Goal: Task Accomplishment & Management: Manage account settings

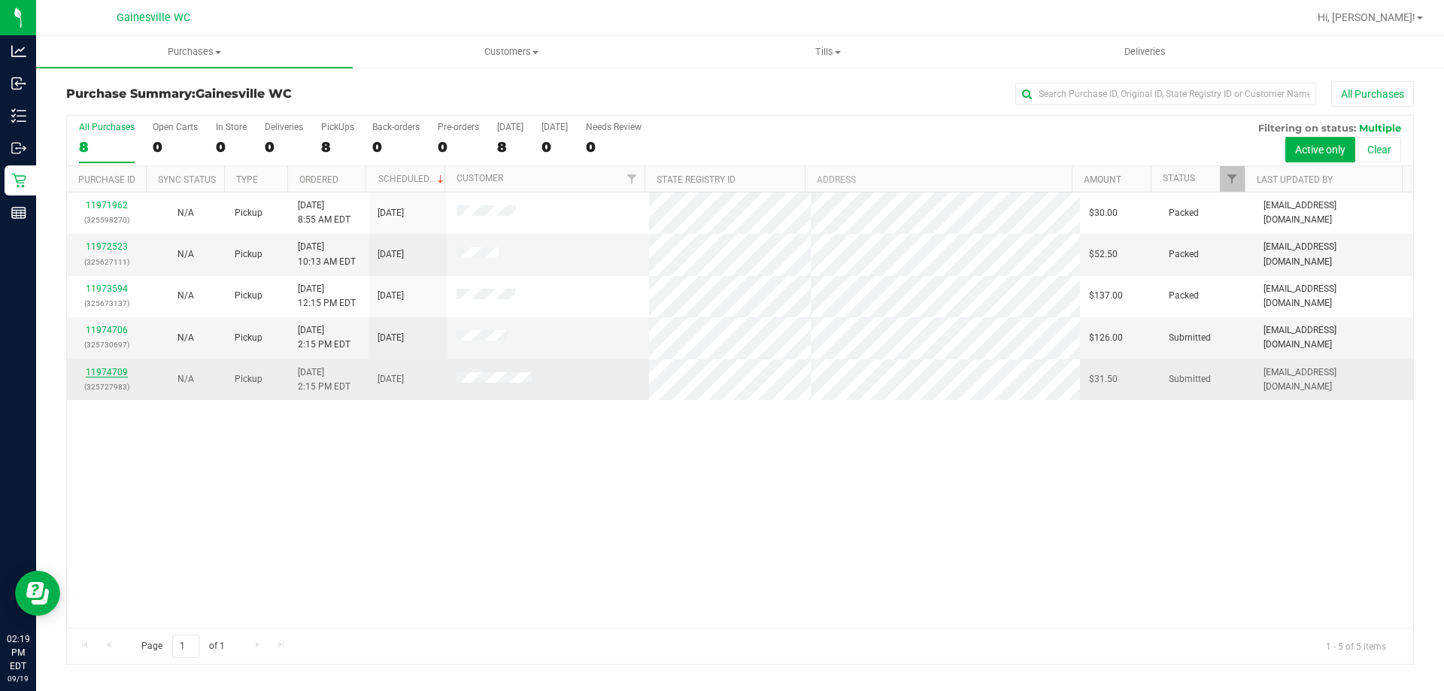
click at [115, 372] on link "11974709" at bounding box center [107, 372] width 42 height 11
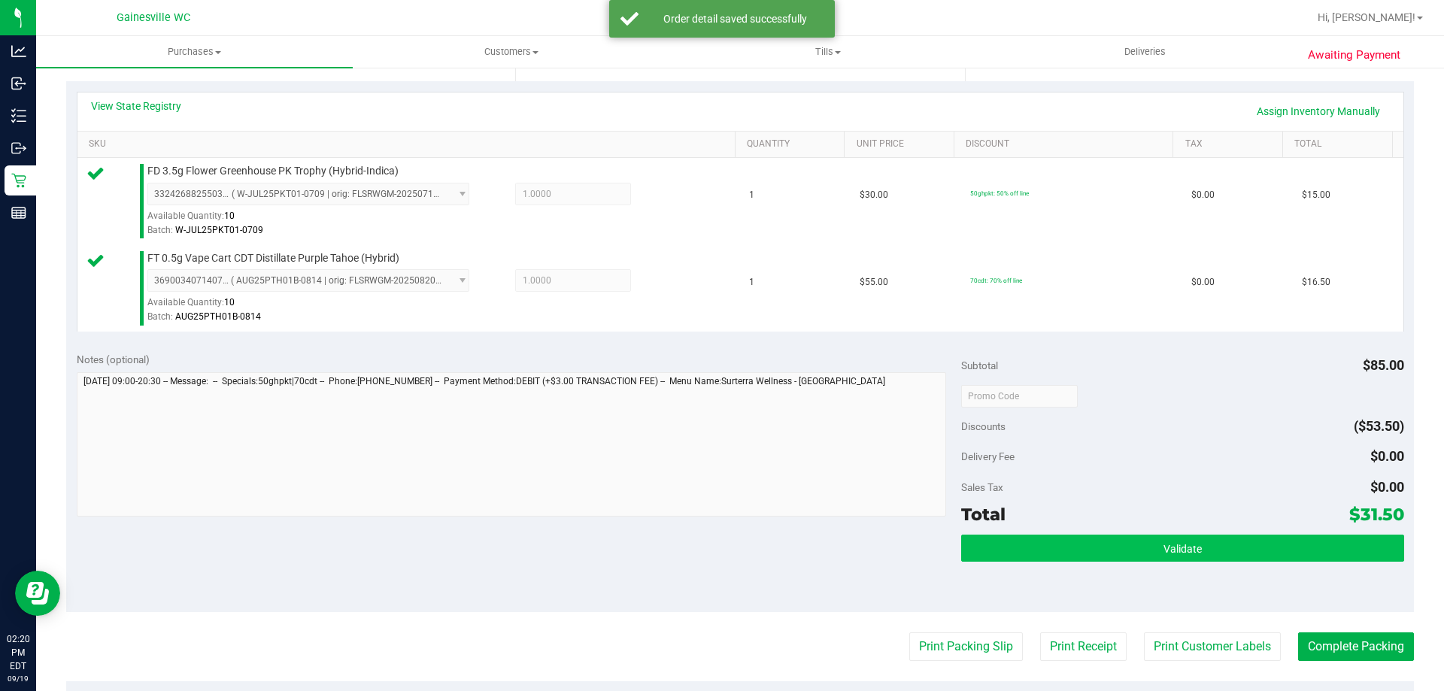
scroll to position [451, 0]
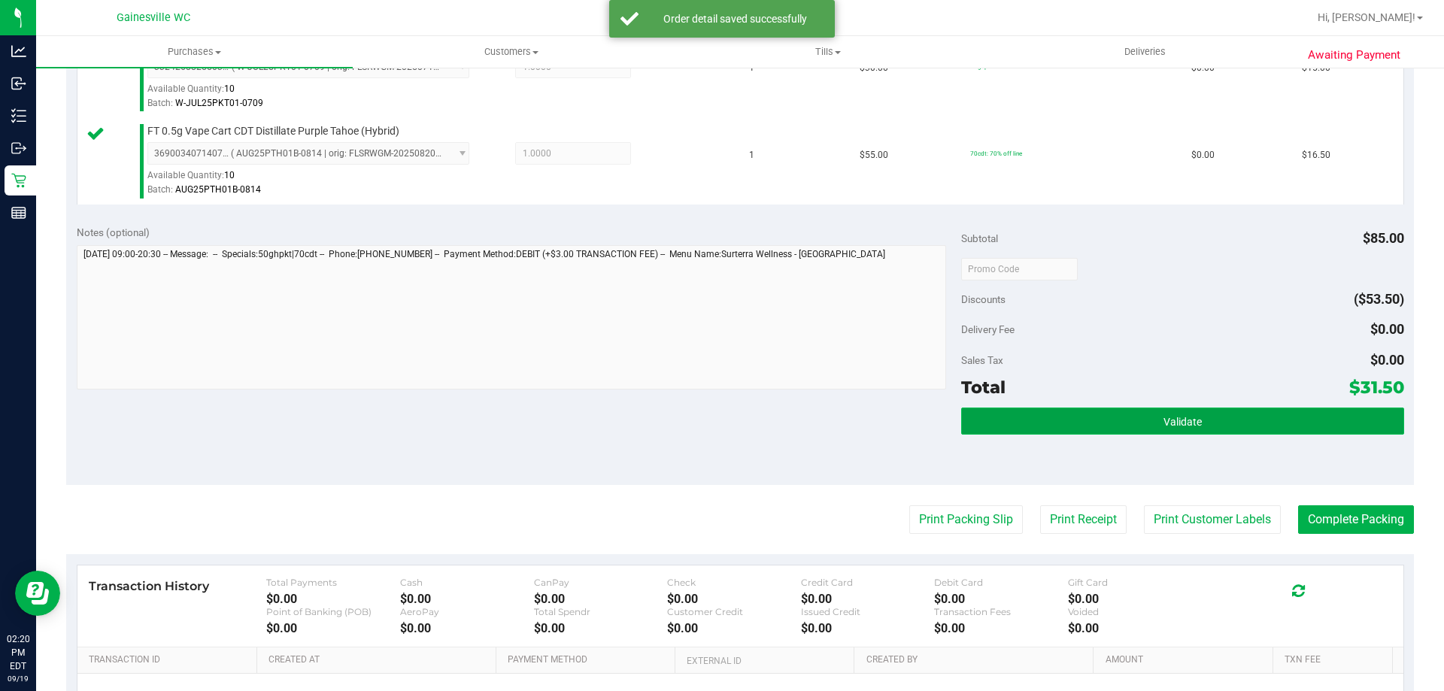
click at [1303, 422] on button "Validate" at bounding box center [1182, 421] width 442 height 27
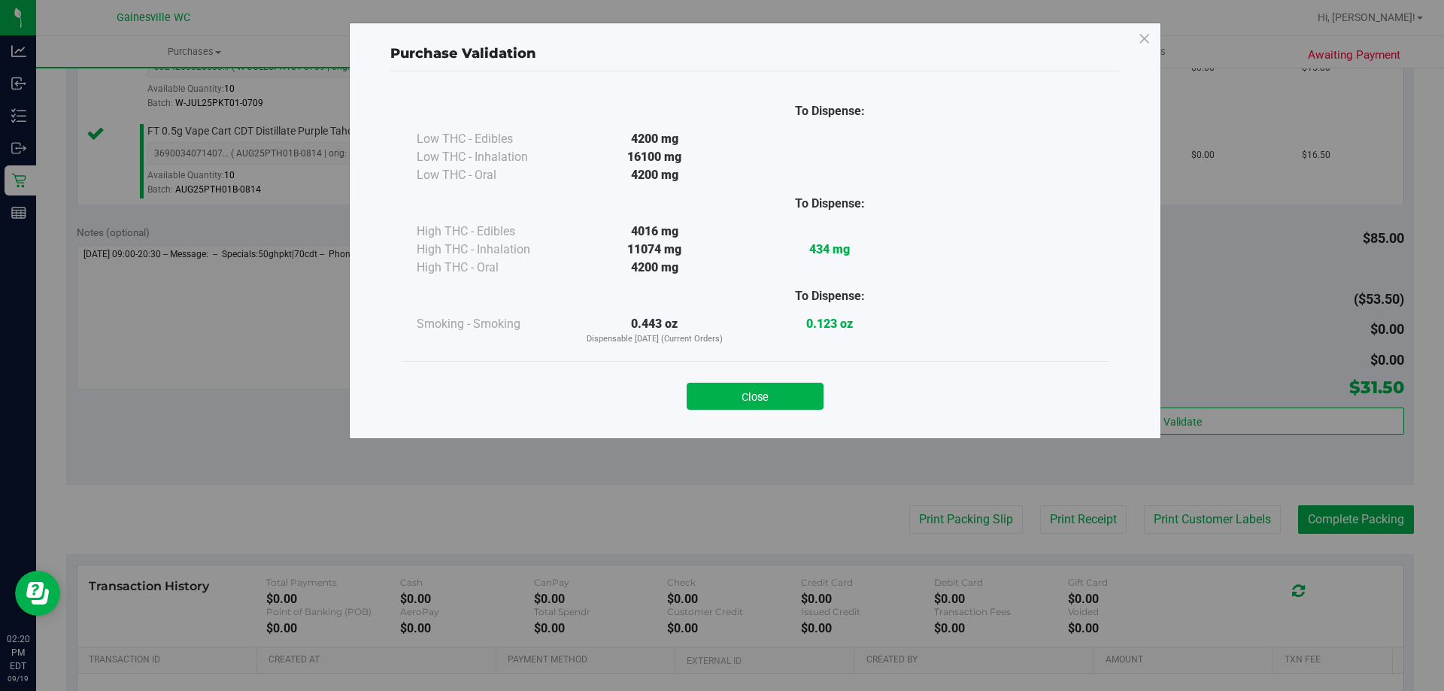
click at [773, 389] on button "Close" at bounding box center [755, 396] width 137 height 27
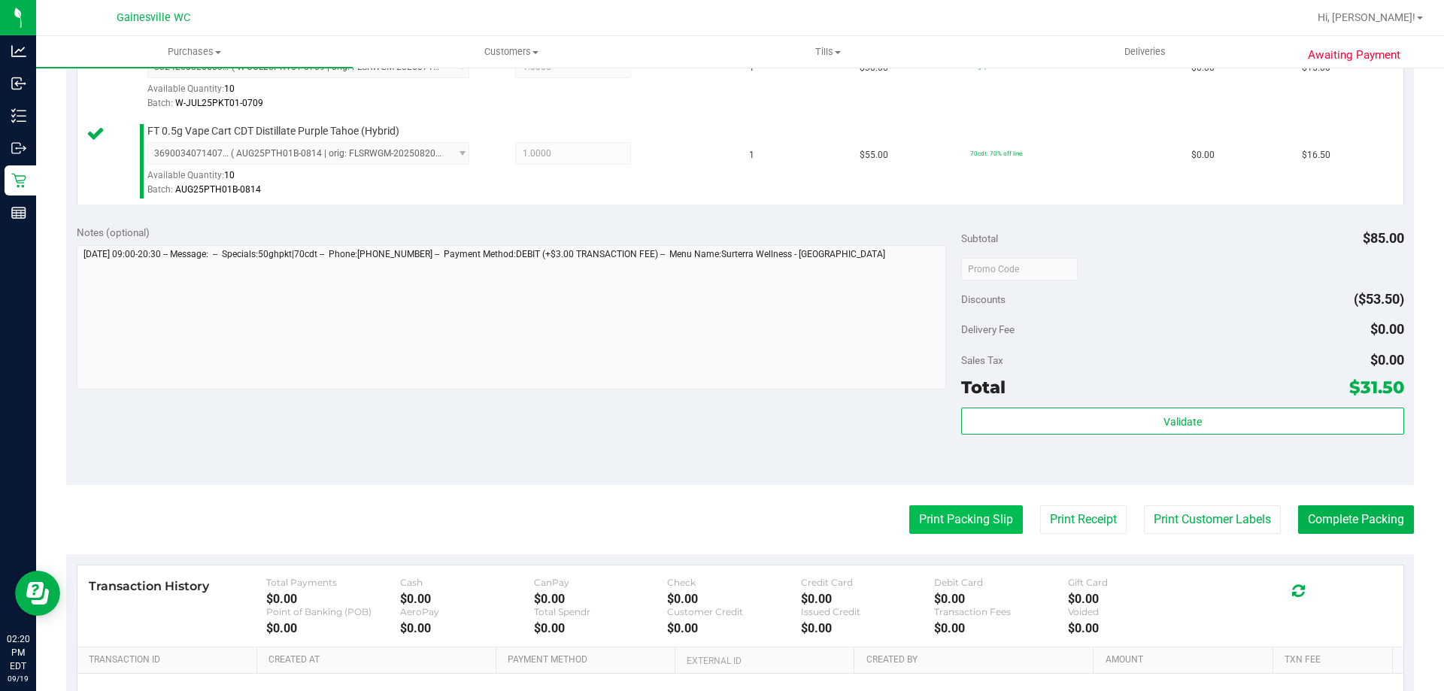
click at [937, 520] on button "Print Packing Slip" at bounding box center [966, 519] width 114 height 29
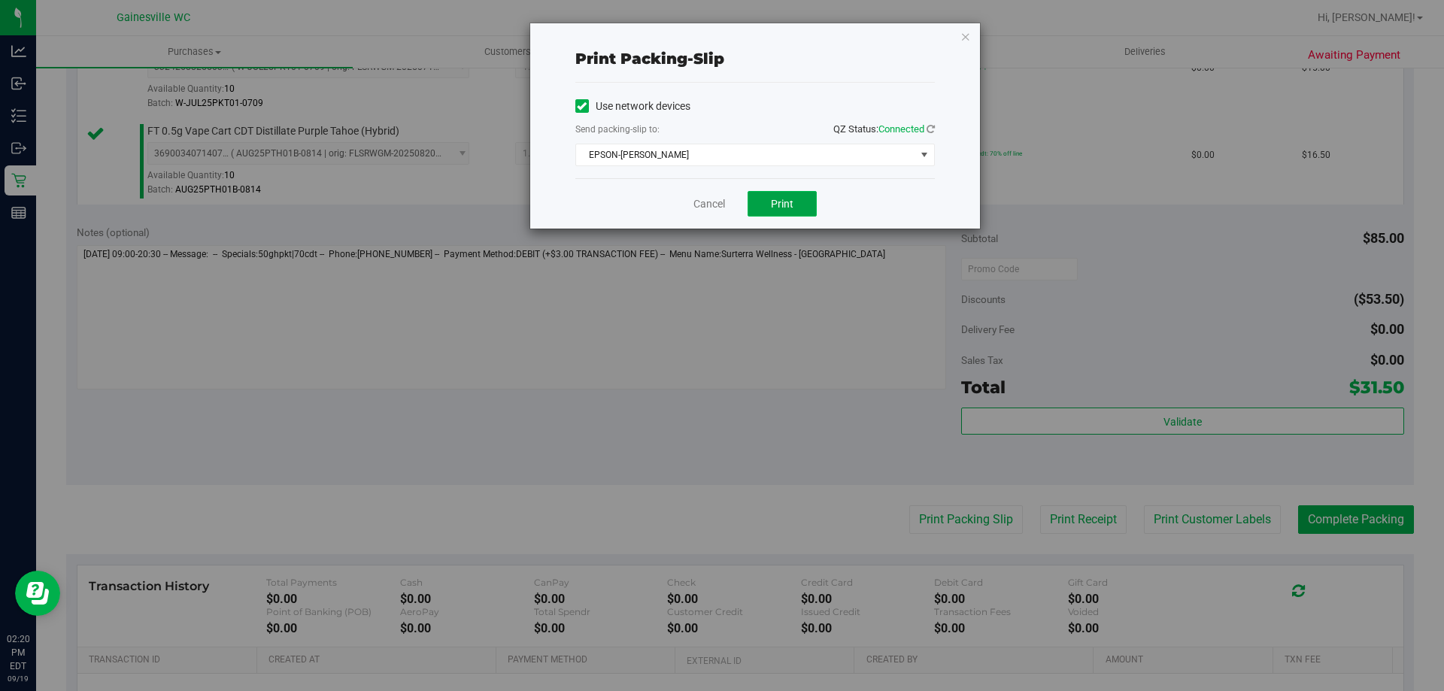
click at [792, 199] on span "Print" at bounding box center [782, 204] width 23 height 12
click at [727, 199] on div "Cancel Print" at bounding box center [755, 203] width 360 height 50
drag, startPoint x: 711, startPoint y: 210, endPoint x: 800, endPoint y: 257, distance: 101.3
click at [712, 210] on link "Cancel" at bounding box center [709, 204] width 32 height 16
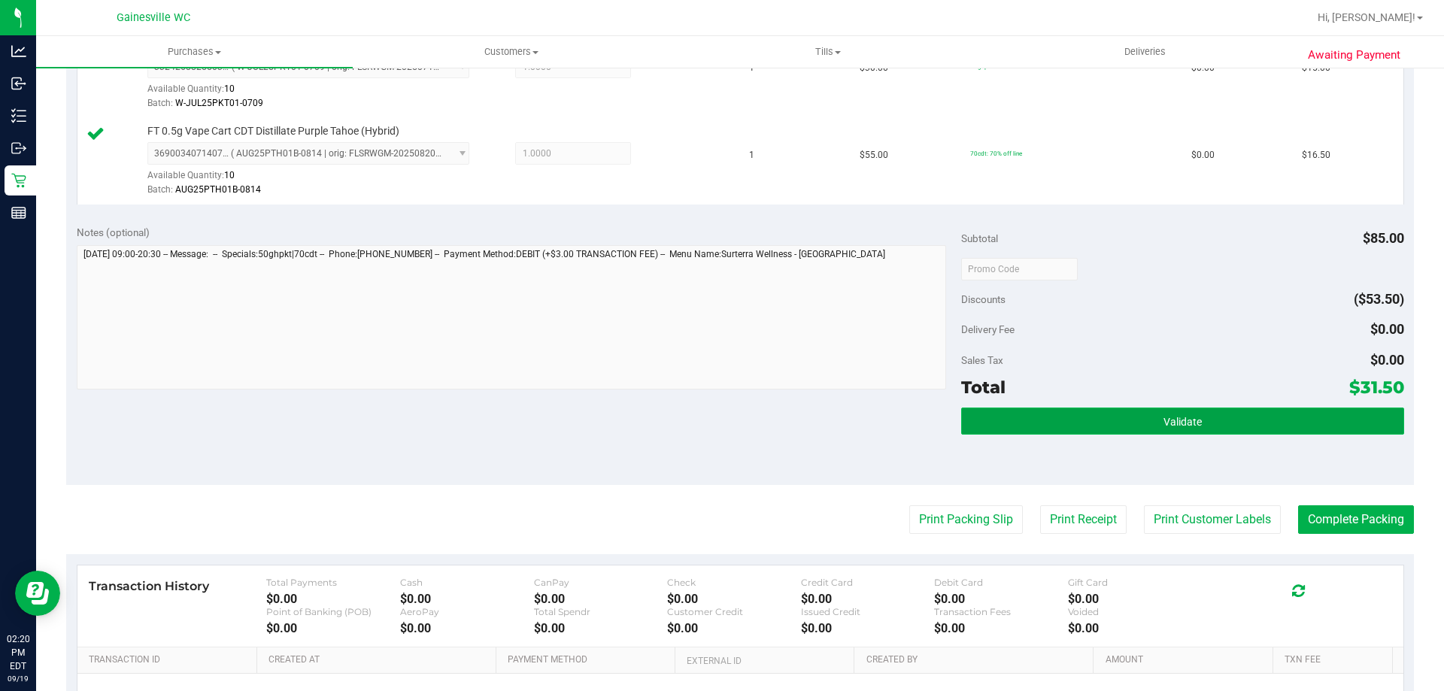
click at [1231, 433] on button "Validate" at bounding box center [1182, 421] width 442 height 27
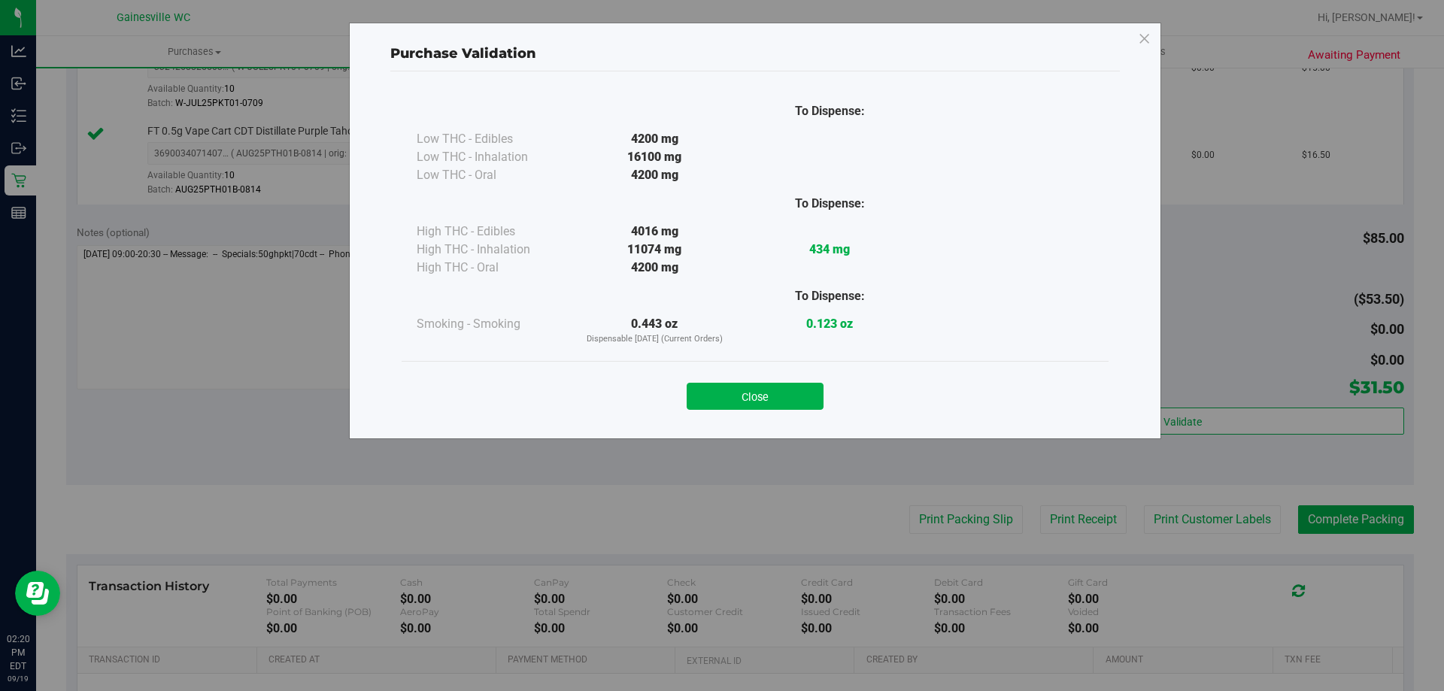
click at [779, 387] on button "Close" at bounding box center [755, 396] width 137 height 27
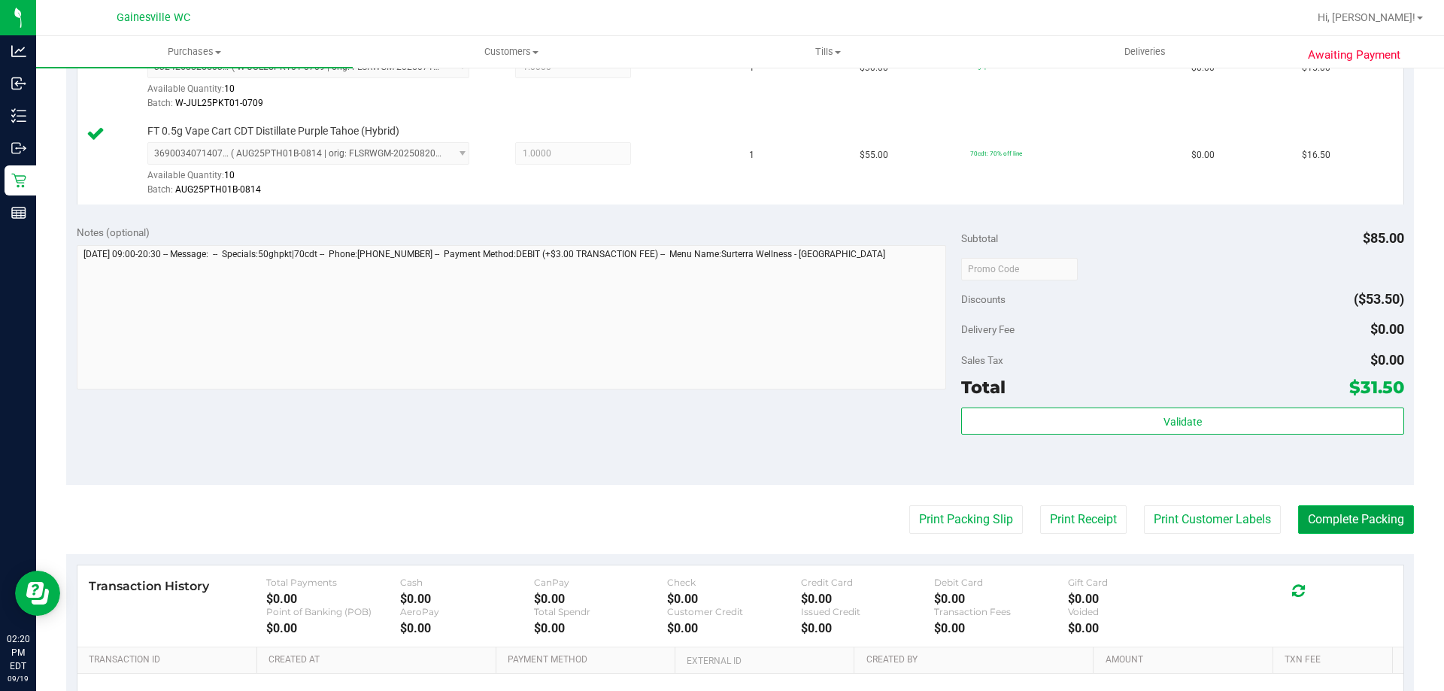
click at [1306, 518] on button "Complete Packing" at bounding box center [1356, 519] width 116 height 29
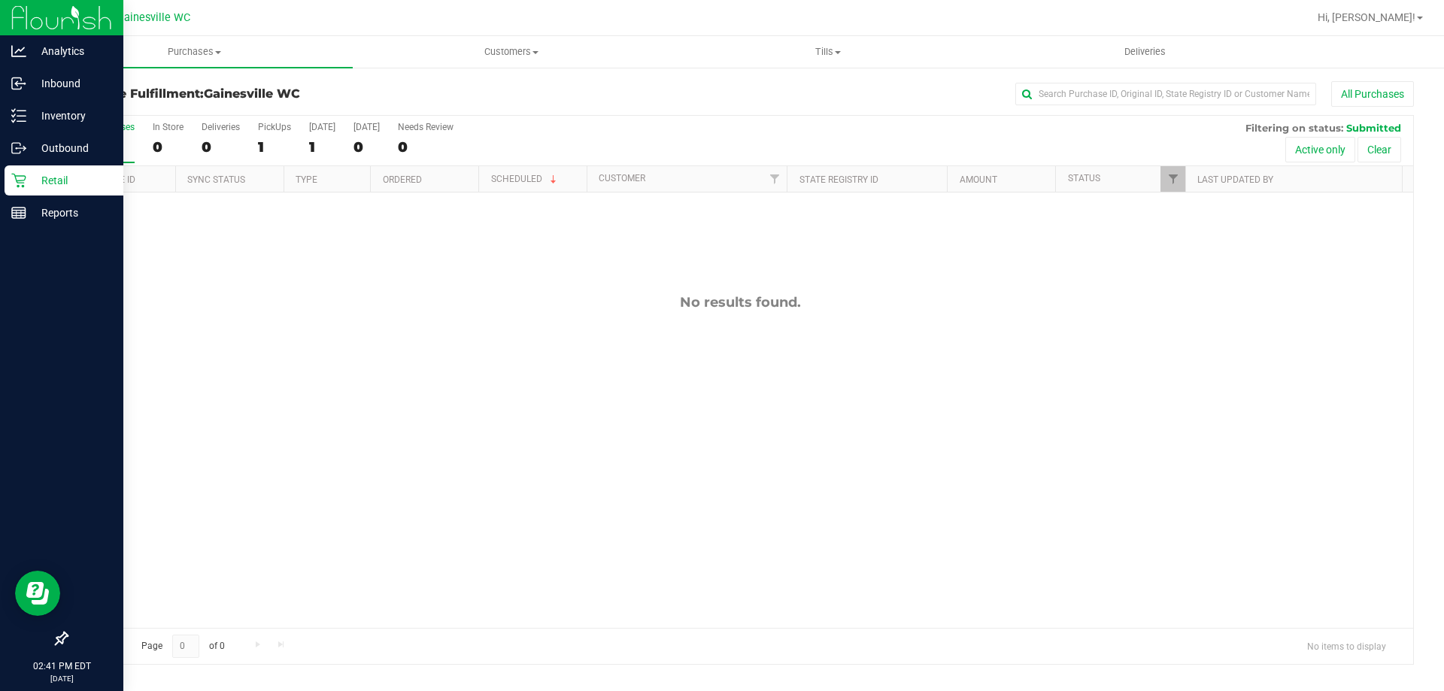
click at [22, 171] on div "Retail" at bounding box center [64, 180] width 119 height 30
